Goal: Task Accomplishment & Management: Manage account settings

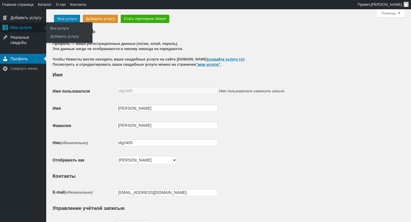
click at [14, 28] on div "Мои услуги" at bounding box center [23, 28] width 46 height 10
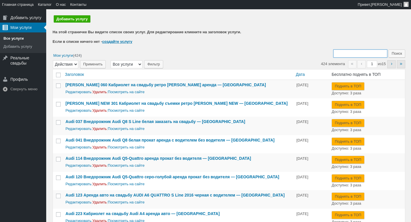
click at [344, 51] on input "Поиск:" at bounding box center [360, 53] width 54 height 8
type input "416"
click at [389, 49] on input "Поиск" at bounding box center [397, 53] width 17 height 8
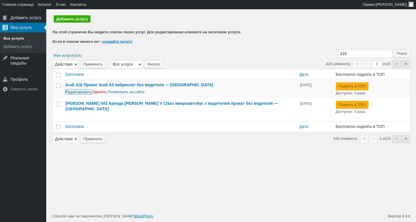
click at [85, 92] on link "Редактировать" at bounding box center [79, 92] width 26 height 4
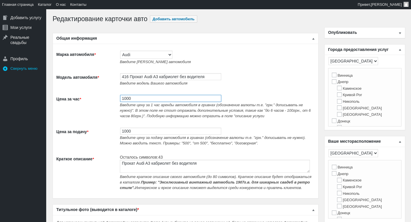
drag, startPoint x: 153, startPoint y: 100, endPoint x: 38, endPoint y: 61, distance: 121.4
type input "1500"
type input "5"
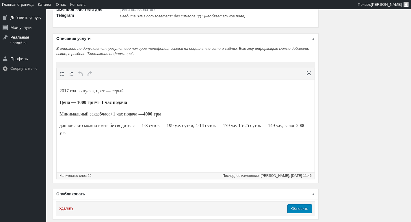
scroll to position [899, 0]
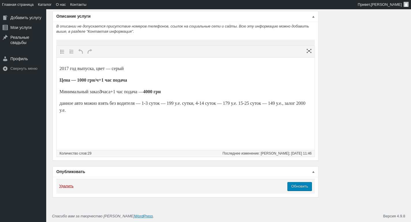
type input "1500"
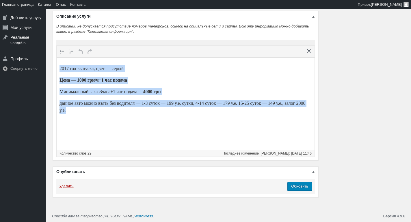
drag, startPoint x: 86, startPoint y: 106, endPoint x: 90, endPoint y: 111, distance: 5.9
click at [57, 57] on html "2017 год выпуска, цвет — серый Цена — 1000 грн/ч+1 час подача Минимальный заказ…" at bounding box center [186, 89] width 258 height 64
paste body
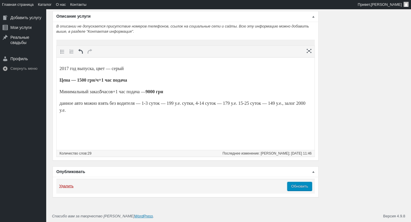
click at [304, 187] on input "Обновить" at bounding box center [299, 186] width 25 height 9
